Goal: Transaction & Acquisition: Subscribe to service/newsletter

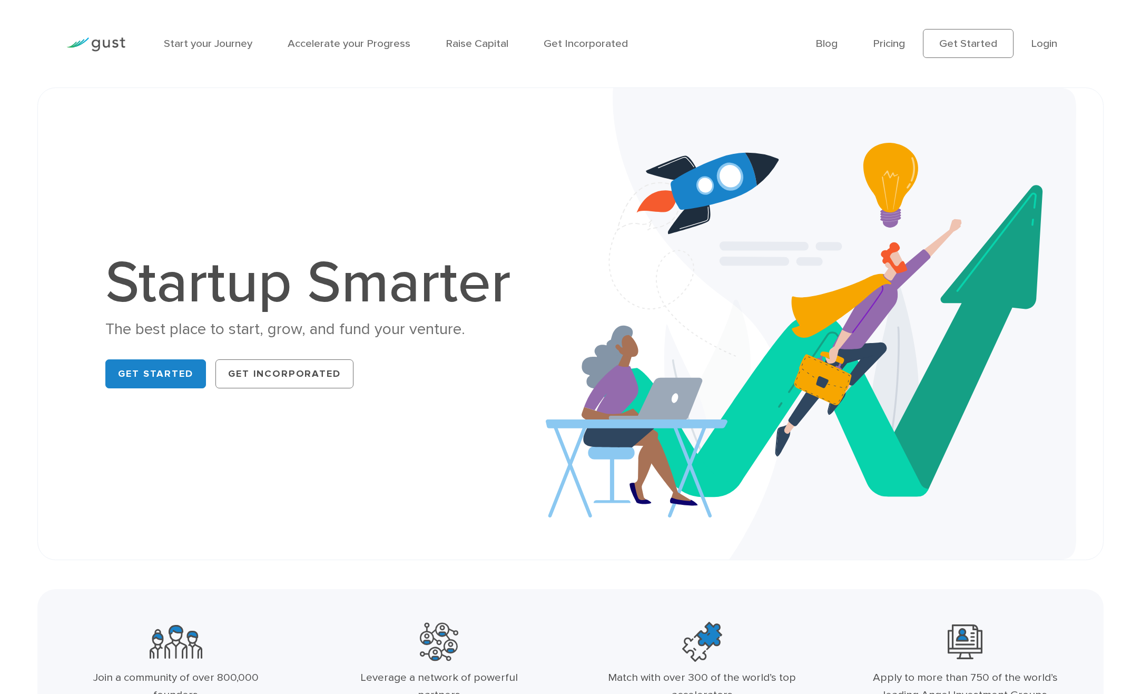
click at [1049, 53] on ul "Blog FAQ Pricing Get Started Login Login" at bounding box center [945, 43] width 259 height 29
click at [1047, 37] on link "Login" at bounding box center [1044, 43] width 26 height 13
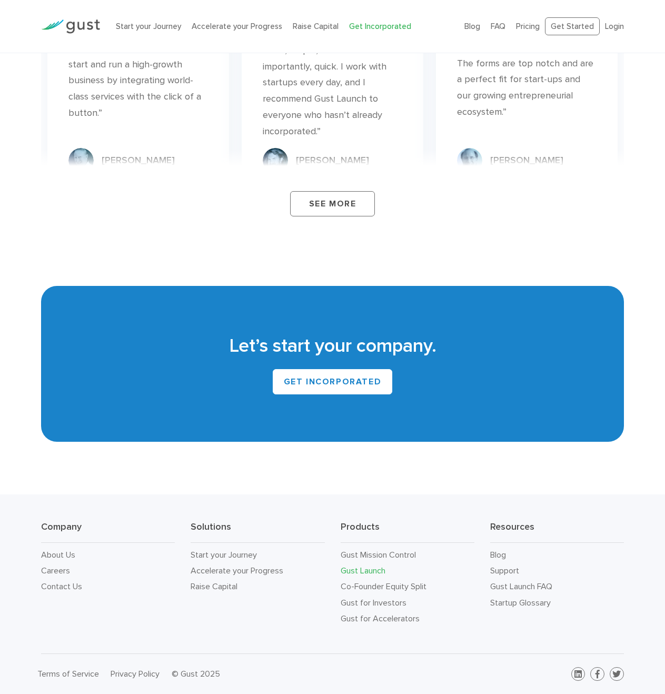
scroll to position [6044, 0]
click at [351, 376] on link "Get INCORPORATED" at bounding box center [333, 381] width 120 height 25
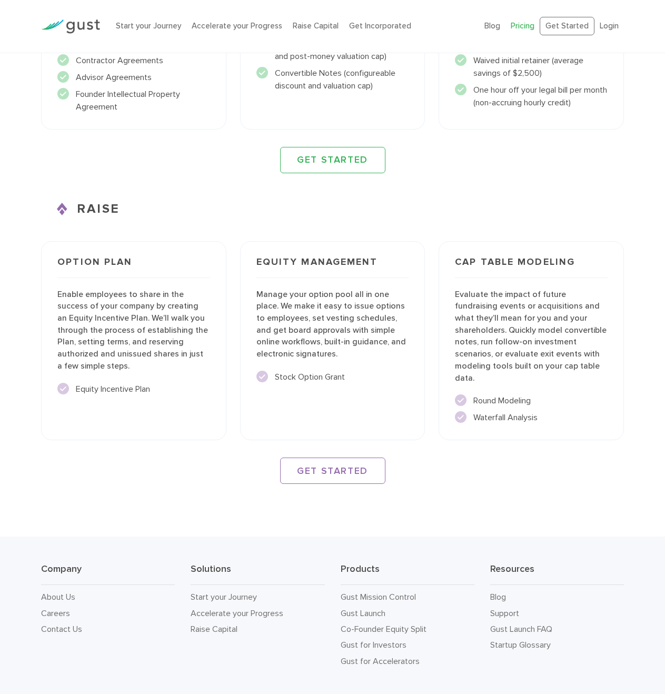
scroll to position [1384, 0]
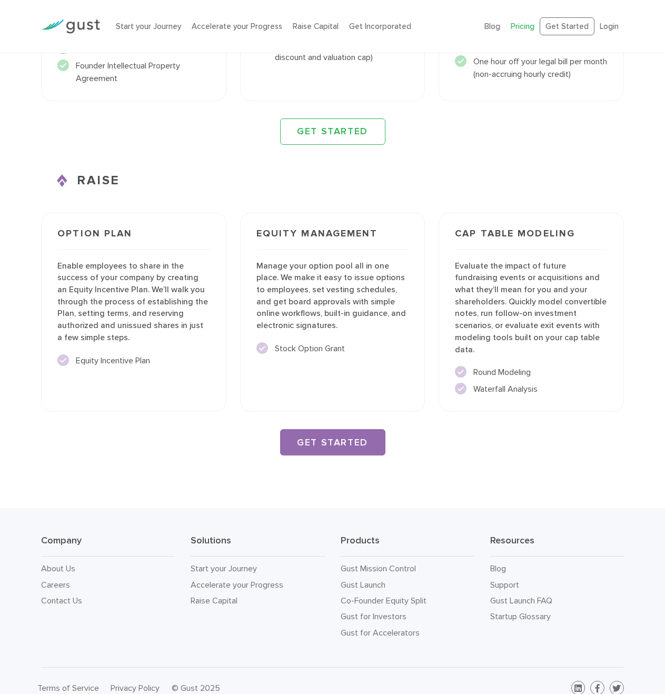
click at [343, 433] on link "GET STARTED" at bounding box center [332, 442] width 105 height 26
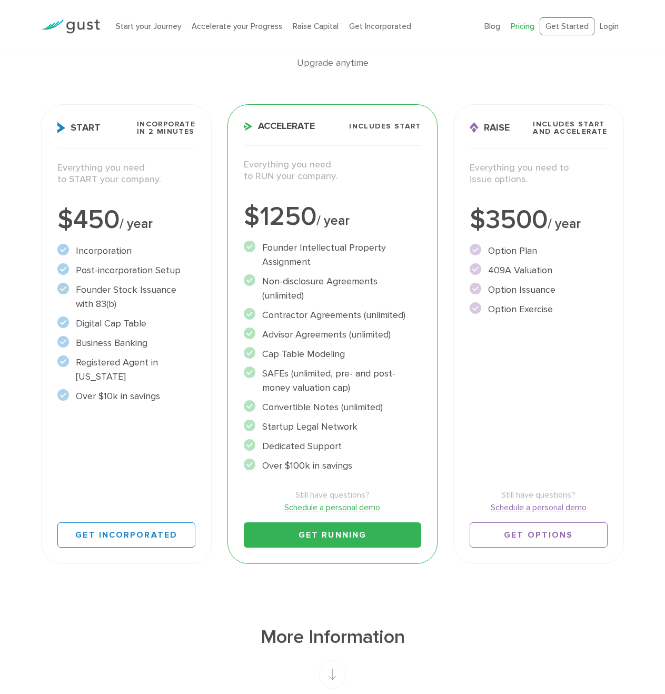
scroll to position [67, 0]
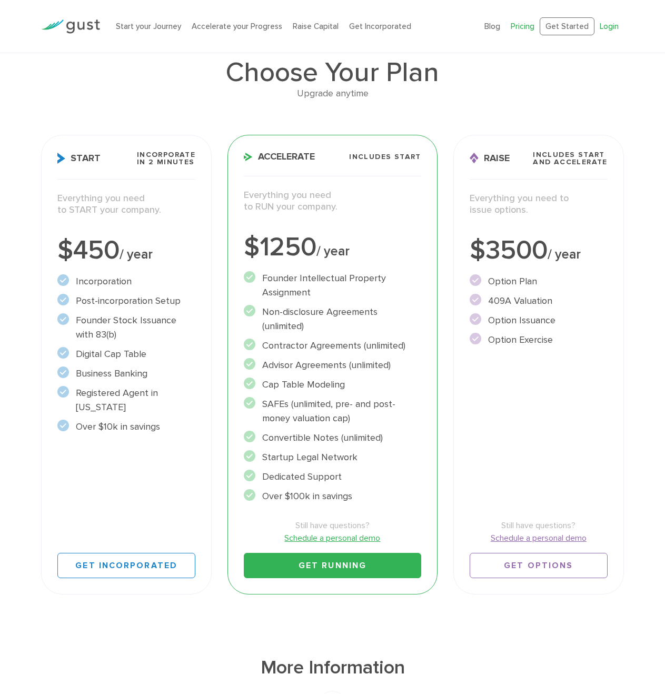
click at [612, 25] on link "Login" at bounding box center [609, 26] width 19 height 9
